Goal: Task Accomplishment & Management: Use online tool/utility

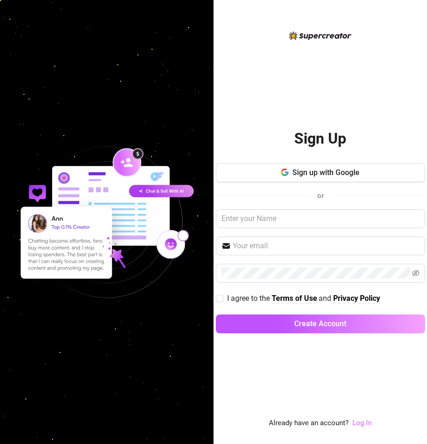
click at [359, 424] on link "Log In" at bounding box center [362, 423] width 19 height 8
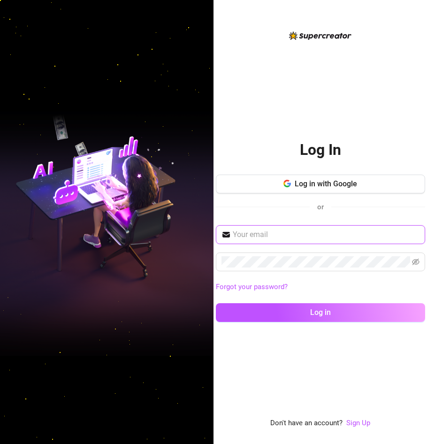
click at [343, 236] on input "text" at bounding box center [326, 234] width 187 height 11
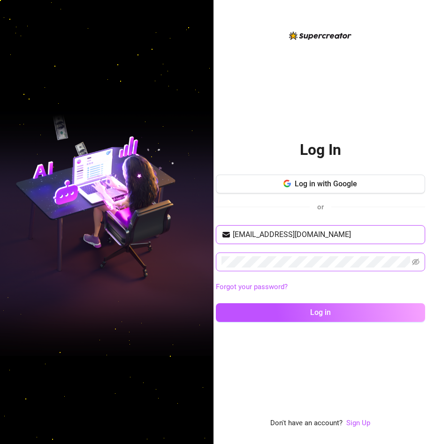
type input "[EMAIL_ADDRESS][DOMAIN_NAME]"
click at [344, 255] on span at bounding box center [320, 262] width 209 height 19
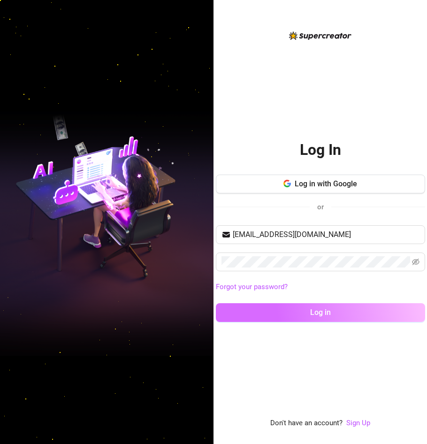
click at [222, 314] on button "Log in" at bounding box center [320, 312] width 209 height 19
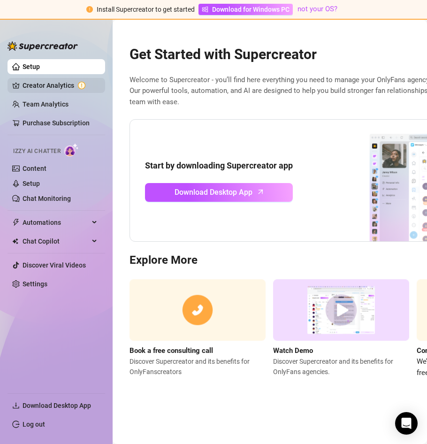
click at [83, 87] on link "Creator Analytics" at bounding box center [60, 85] width 75 height 15
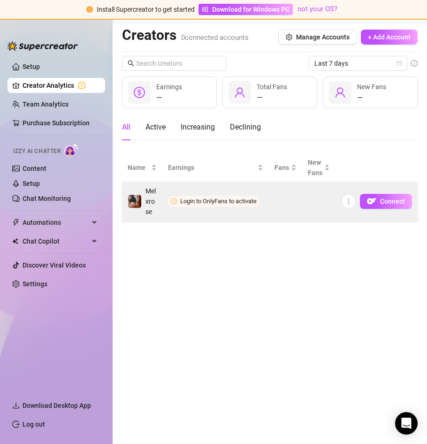
click at [222, 205] on span "Login to OnlyFans to activate" at bounding box center [214, 201] width 92 height 11
click at [216, 199] on span "Login to OnlyFans to activate" at bounding box center [218, 201] width 77 height 7
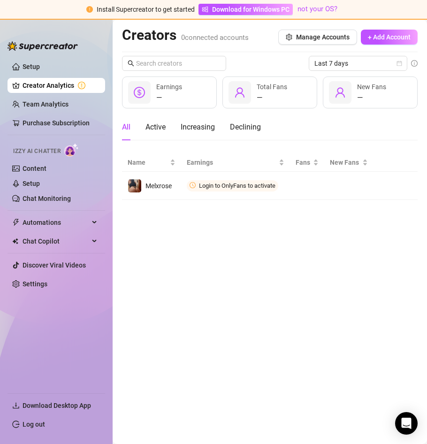
click at [344, 87] on icon "user" at bounding box center [340, 92] width 11 height 11
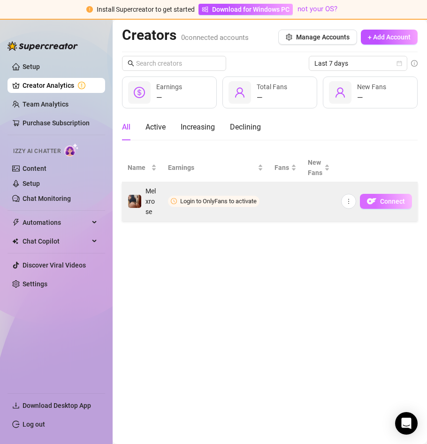
click at [391, 203] on span "Connect" at bounding box center [392, 202] width 25 height 8
